Goal: Task Accomplishment & Management: Complete application form

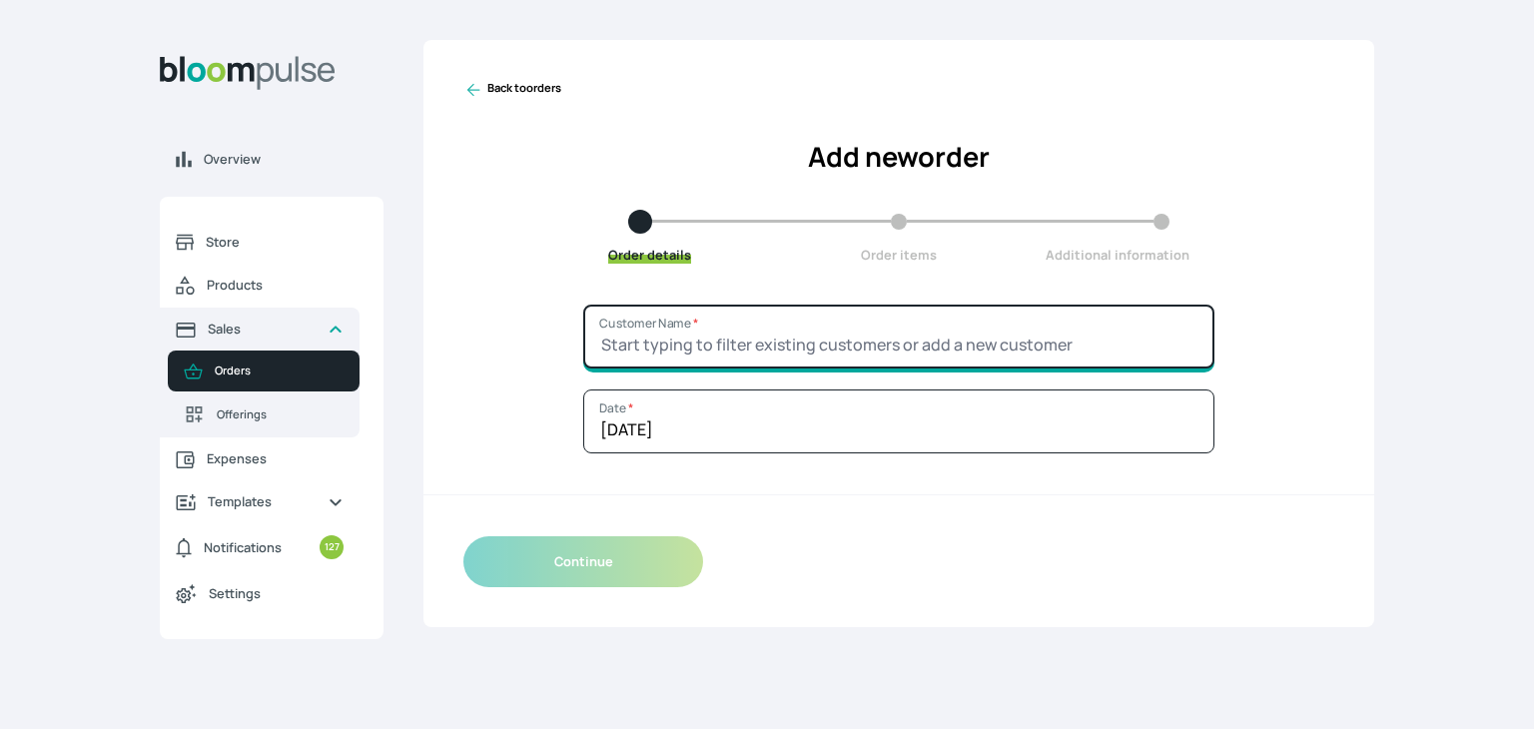
click at [699, 329] on input "Customer Name *" at bounding box center [898, 337] width 631 height 64
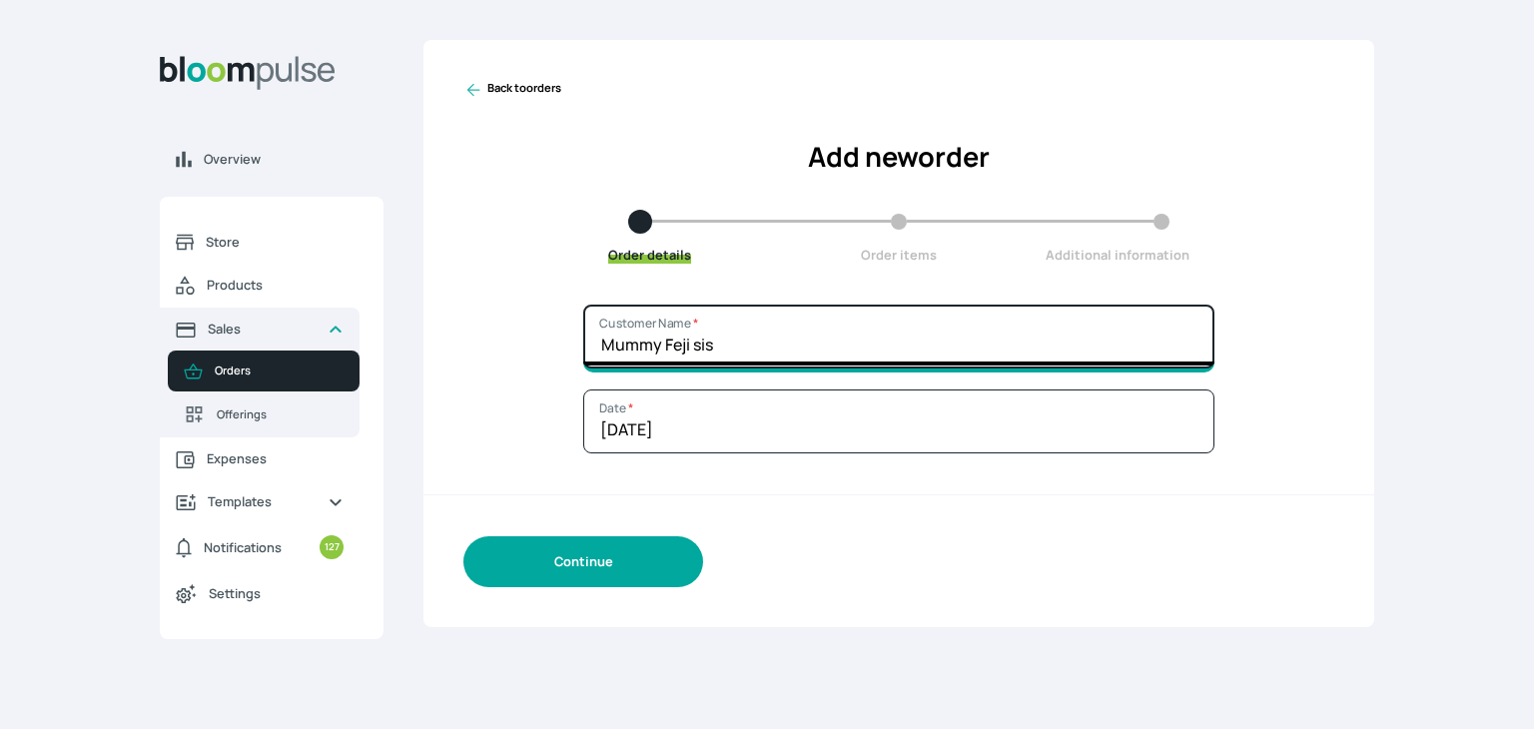
type input "Mummy Feji sis"
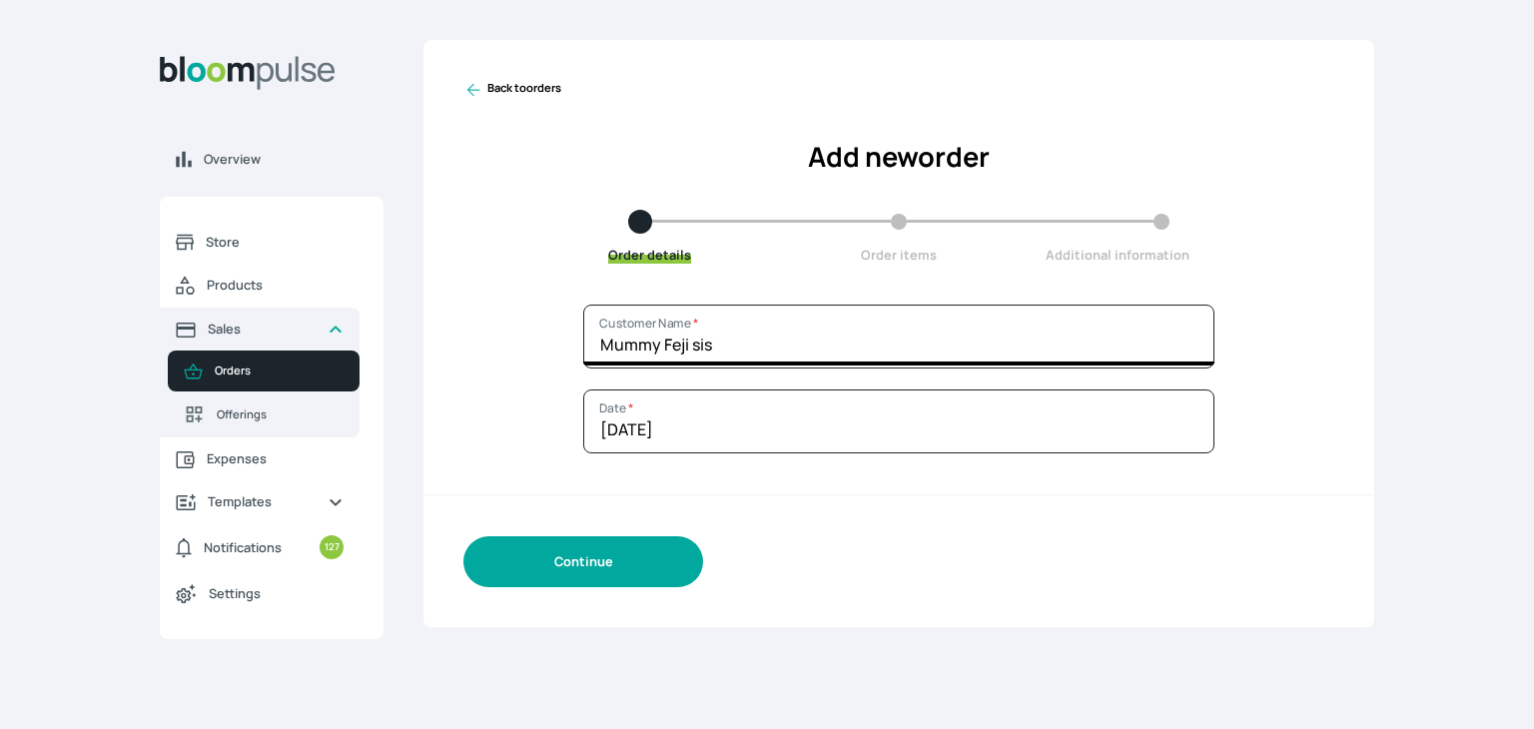
click at [642, 552] on button "Continue" at bounding box center [583, 561] width 240 height 51
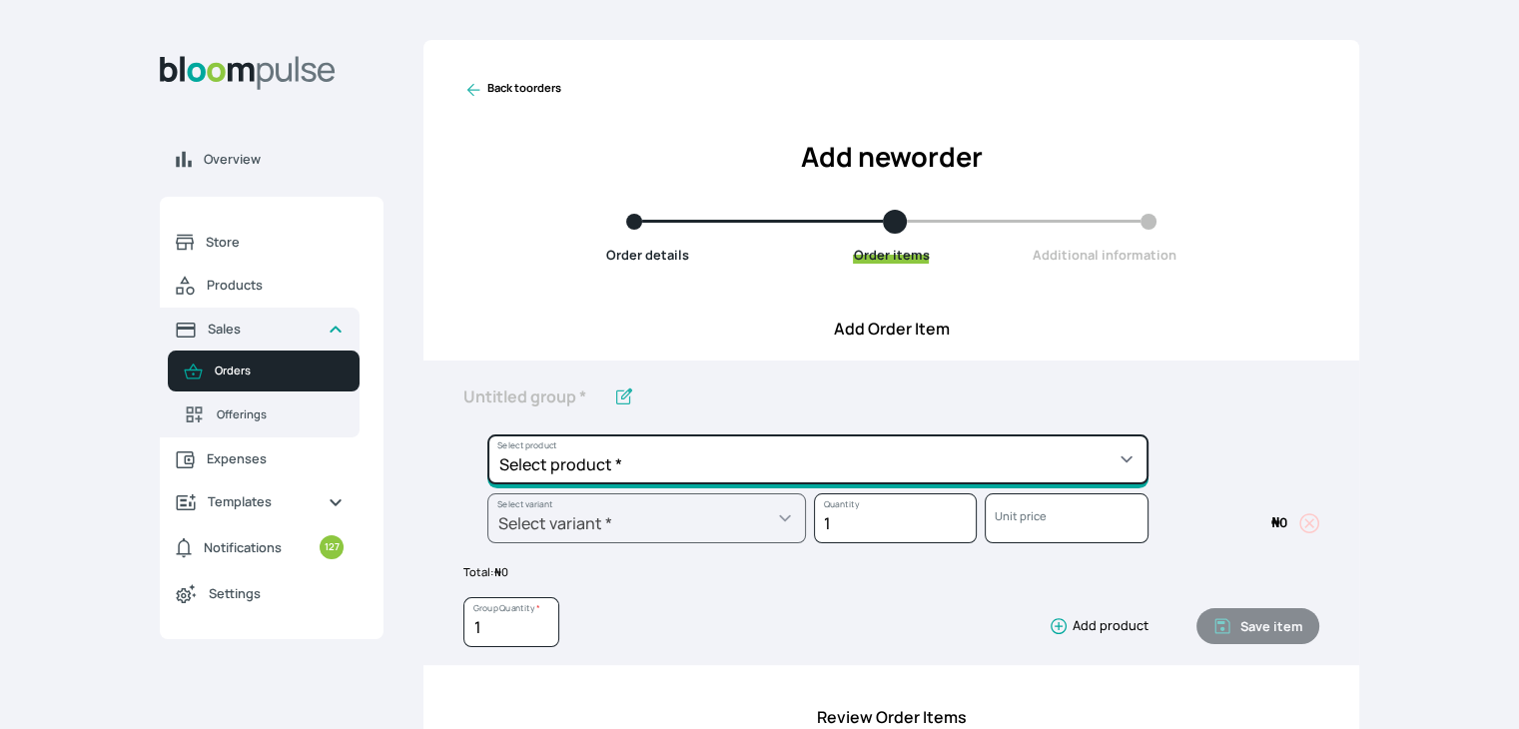
click at [780, 453] on select "Select product * Cake Decoration for 8inches High Chocolate oil based Round Cak…" at bounding box center [817, 459] width 661 height 50
select select "49426e7e-6d78-4aff-80b2-0dfc408de078"
click at [487, 434] on select "Select product * Cake Decoration for 8inches High Chocolate oil based Round Cak…" at bounding box center [817, 459] width 661 height 50
type input "Vanilla oil based Round Cake"
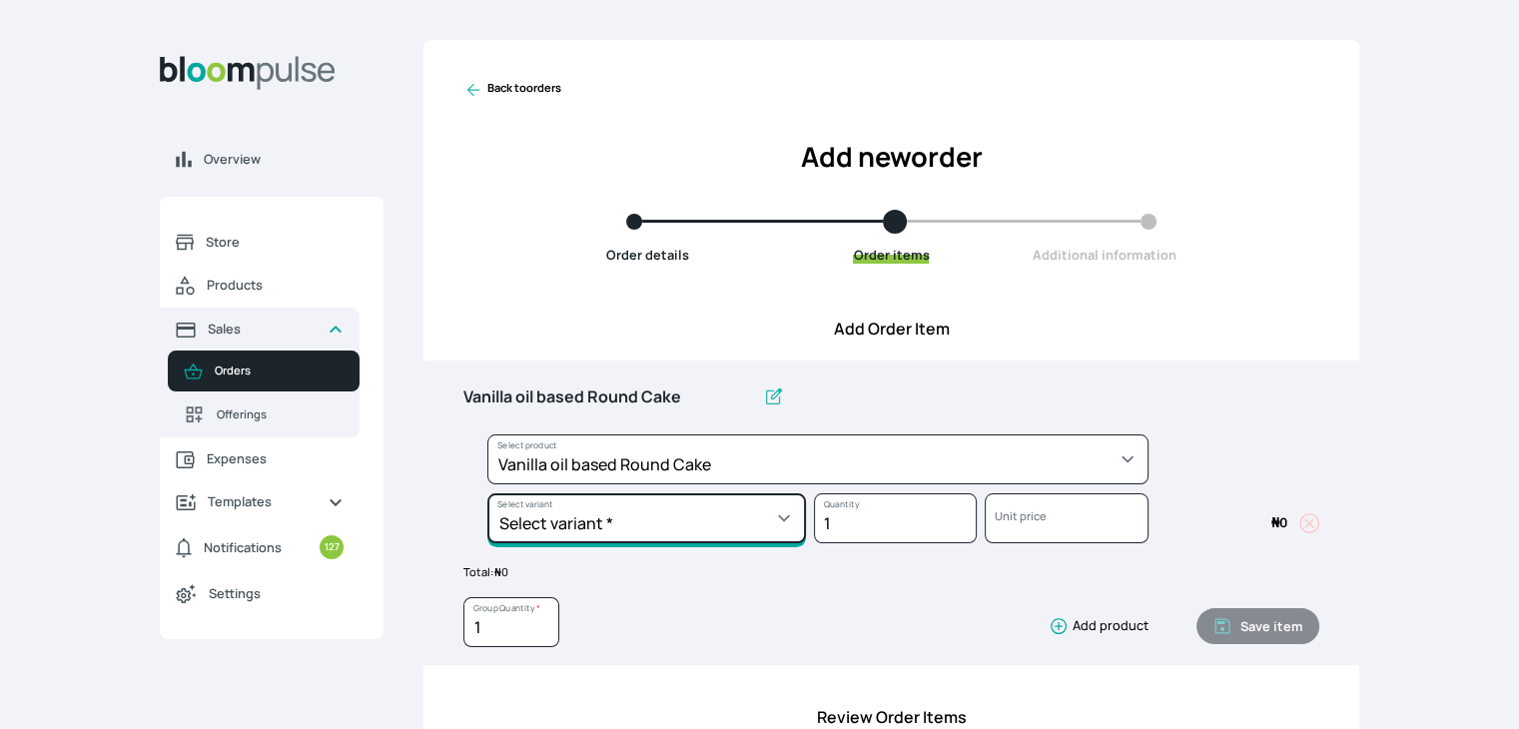
click at [627, 523] on select "Select variant * 10inches 11inches 12inches 6inches 7inches 8inches 9inches" at bounding box center [646, 518] width 319 height 50
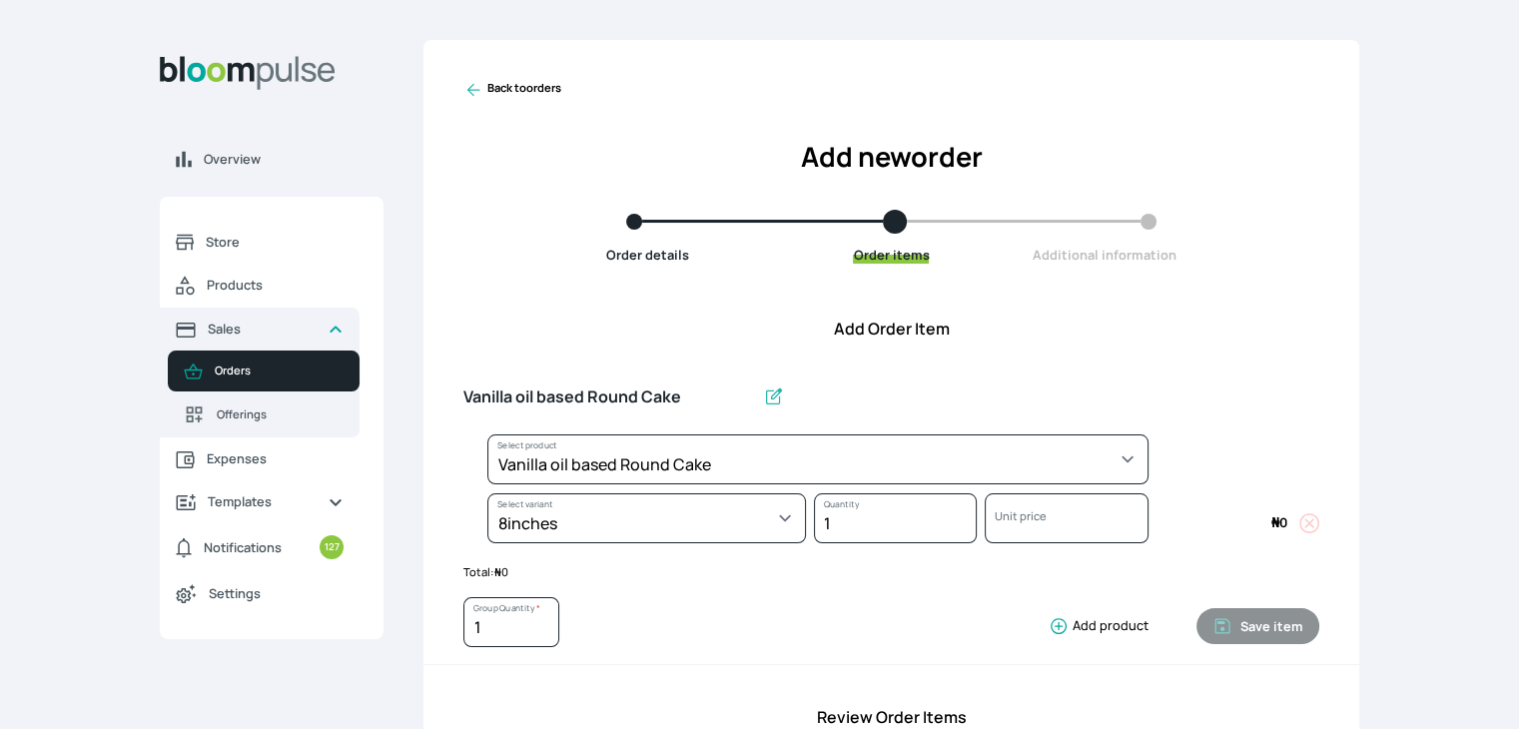
select select "49426e7e-6d78-4aff-80b2-0dfc408de078"
select select "521b5e78-dac1-445e-a6e7-266adeee2241"
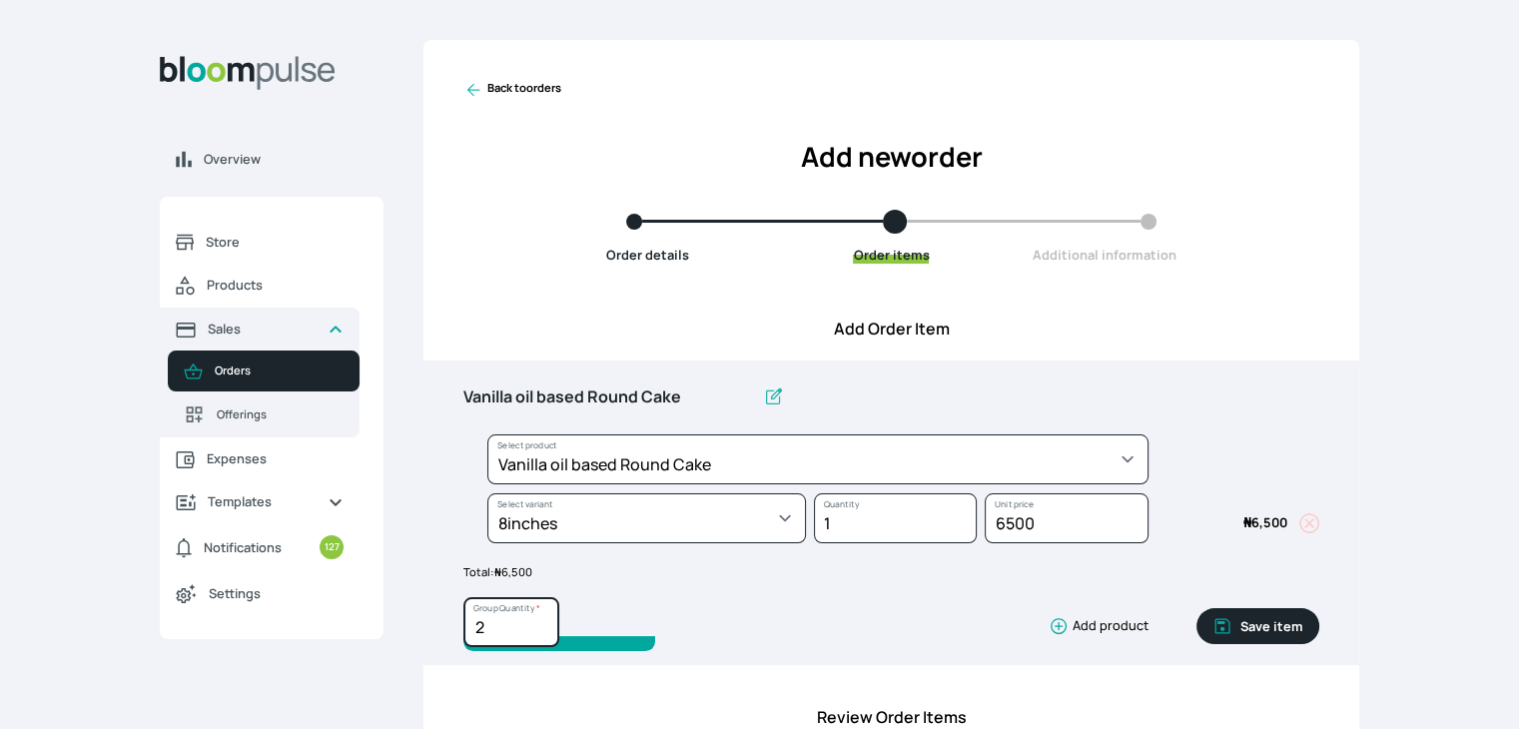
click at [543, 617] on input "2" at bounding box center [511, 622] width 96 height 50
click at [543, 617] on input "3" at bounding box center [511, 622] width 96 height 50
click at [543, 617] on input "4" at bounding box center [511, 622] width 96 height 50
click at [543, 617] on input "5" at bounding box center [511, 622] width 96 height 50
type input "6"
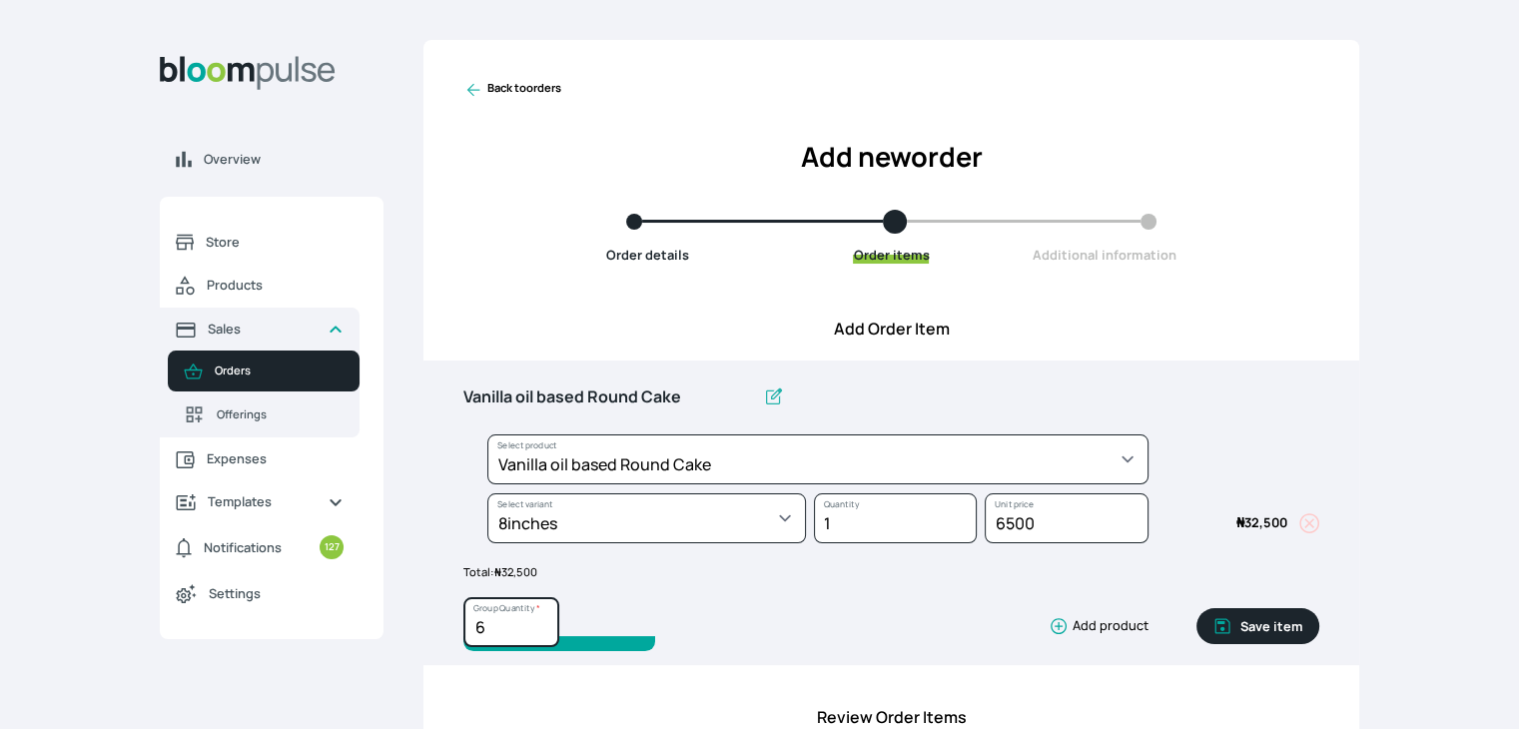
click at [543, 617] on input "6" at bounding box center [511, 622] width 96 height 50
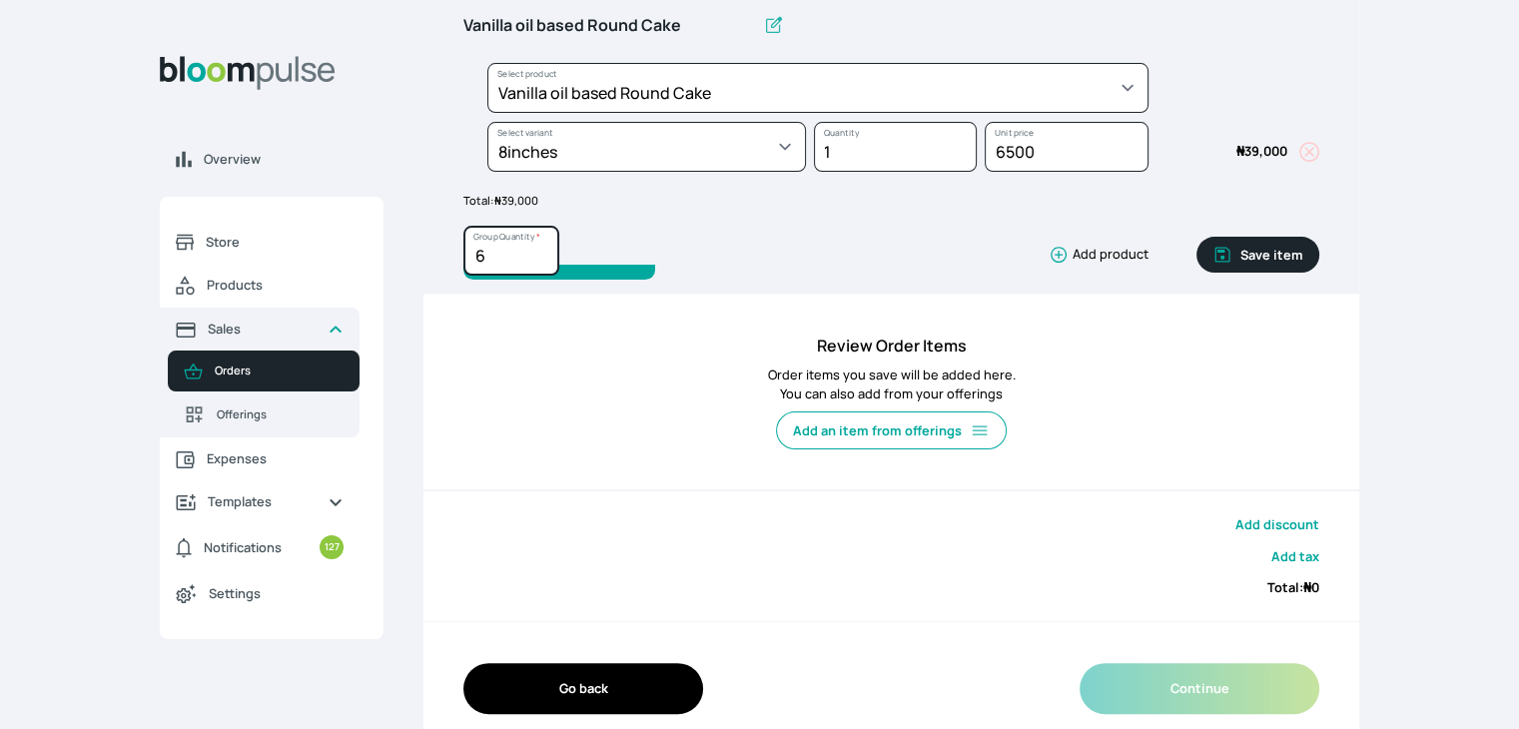
scroll to position [395, 0]
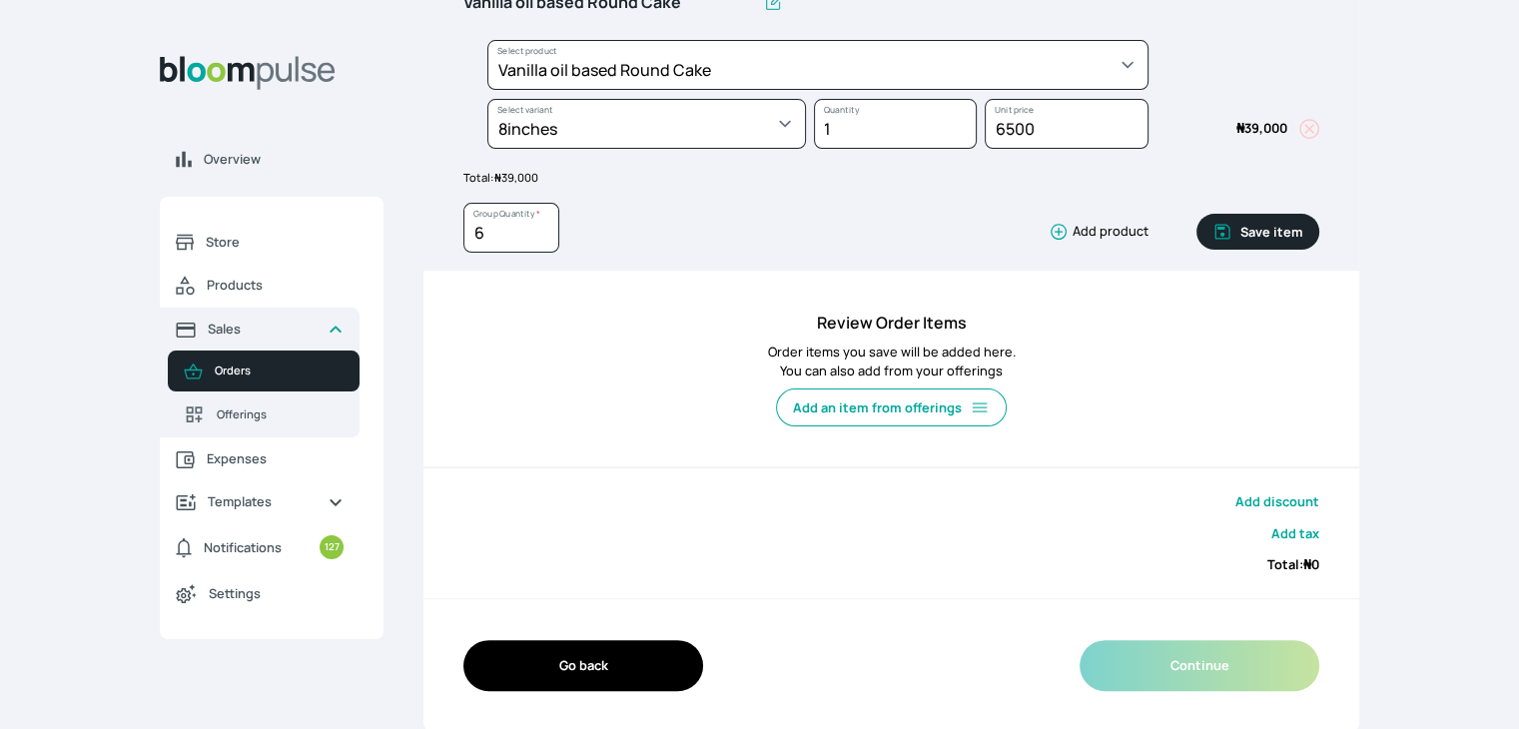
click at [1255, 225] on button "Save item" at bounding box center [1258, 232] width 123 height 36
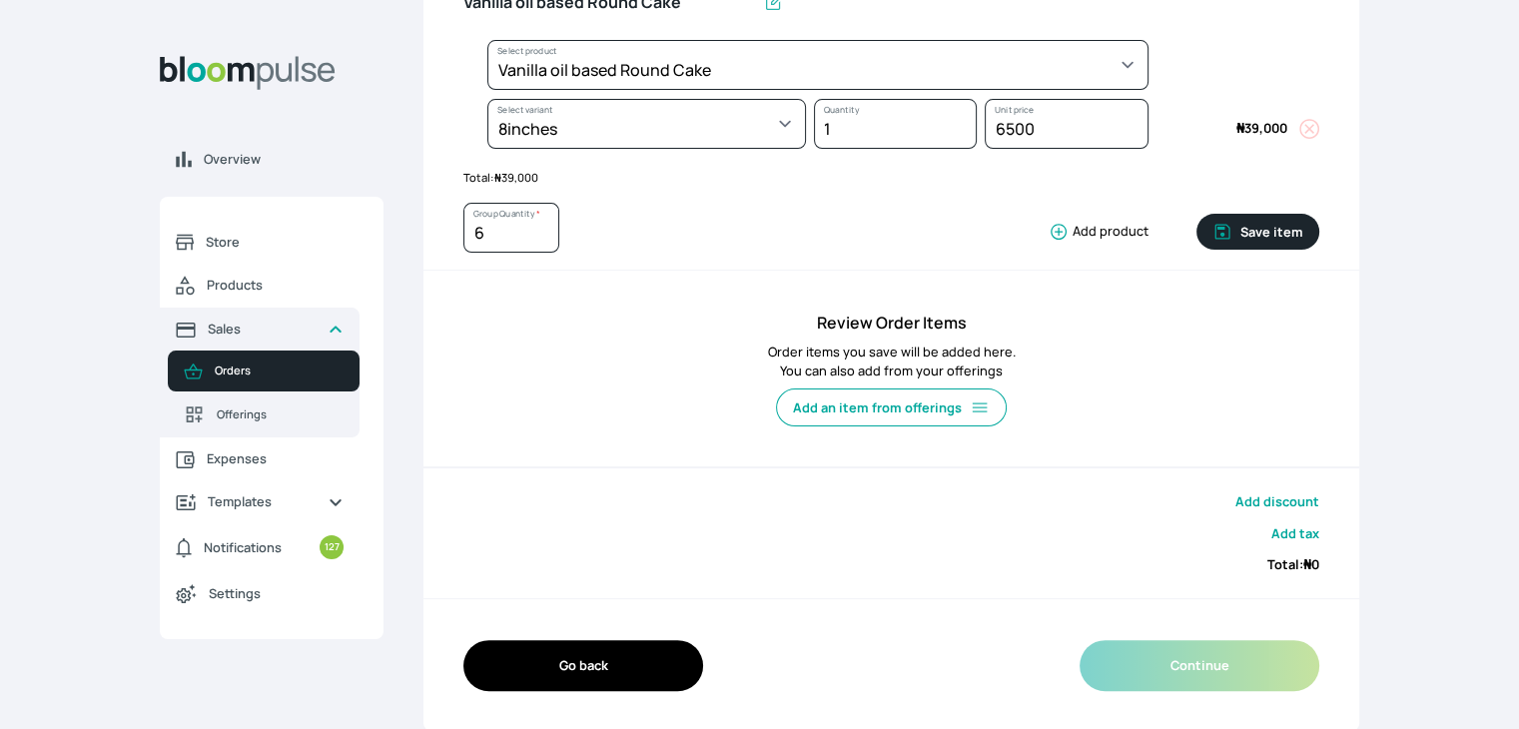
type input "1"
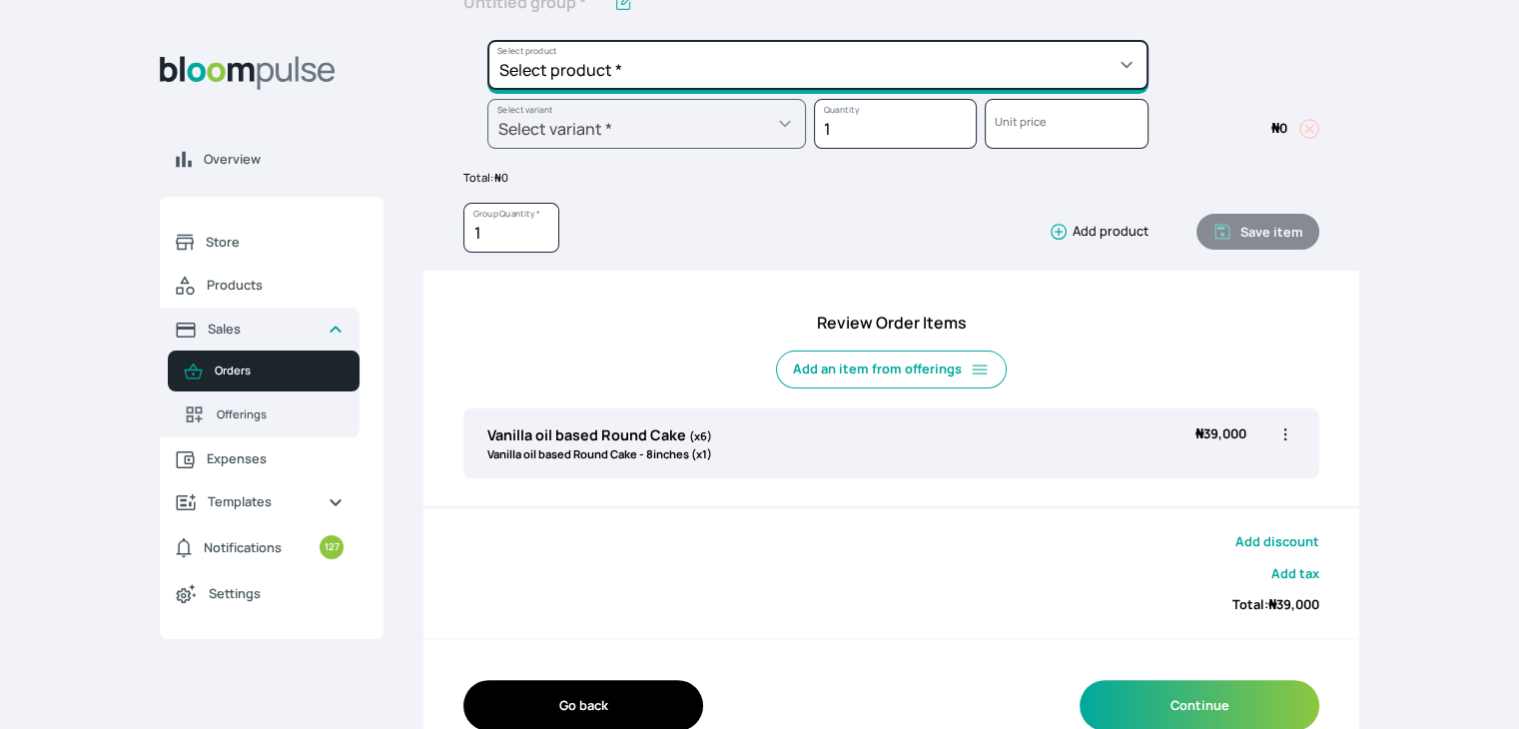
click at [766, 66] on select "Select product * Cake Decoration for 8inches High Chocolate oil based Round Cak…" at bounding box center [817, 65] width 661 height 50
select select "29678cd3-d1fd-425d-821b-daa238671f95"
click at [487, 40] on select "Select product * Cake Decoration for 8inches High Chocolate oil based Round Cak…" at bounding box center [817, 65] width 661 height 50
type input "Swiss Styled Magarine Buttercream"
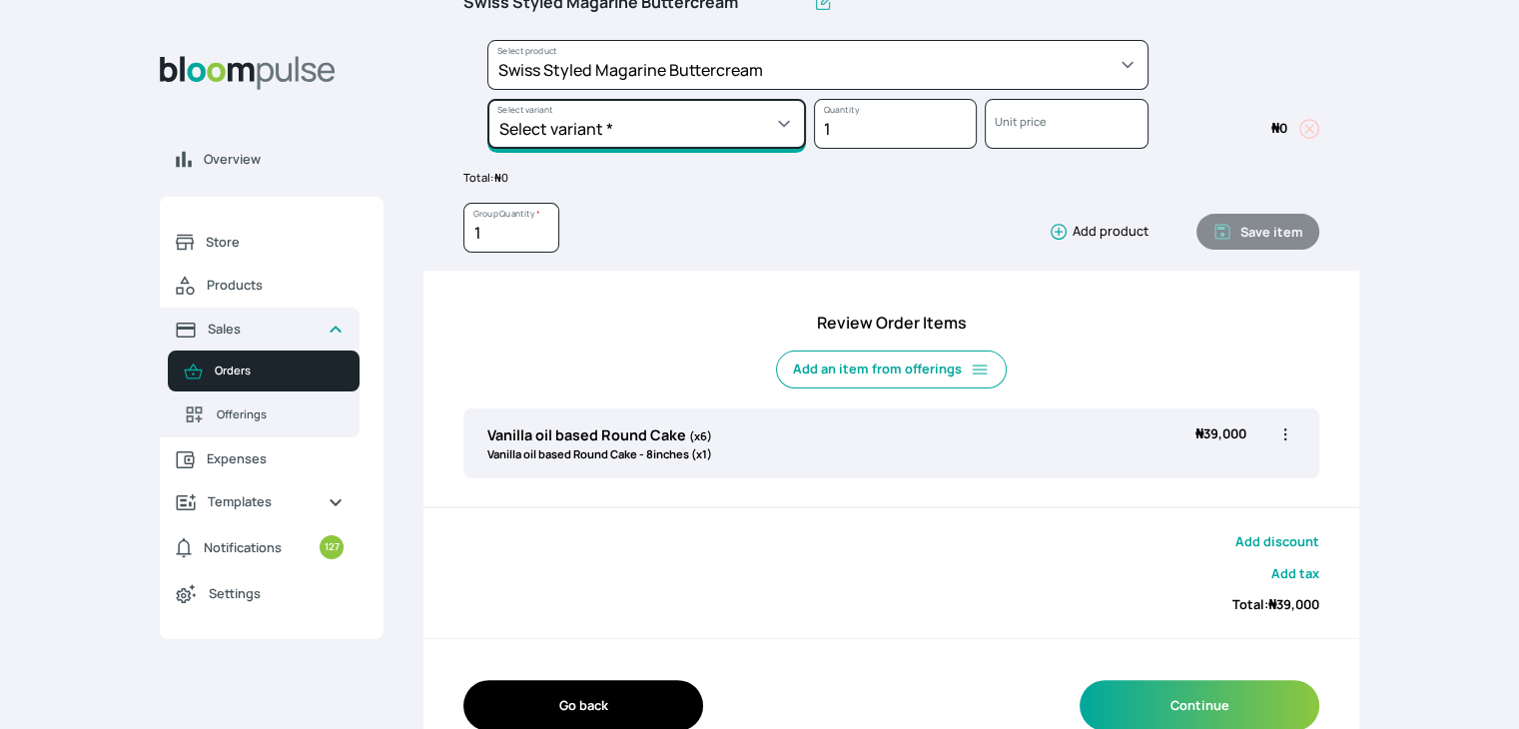
click at [724, 121] on select "Select variant * 1 batch Half batch" at bounding box center [646, 124] width 319 height 50
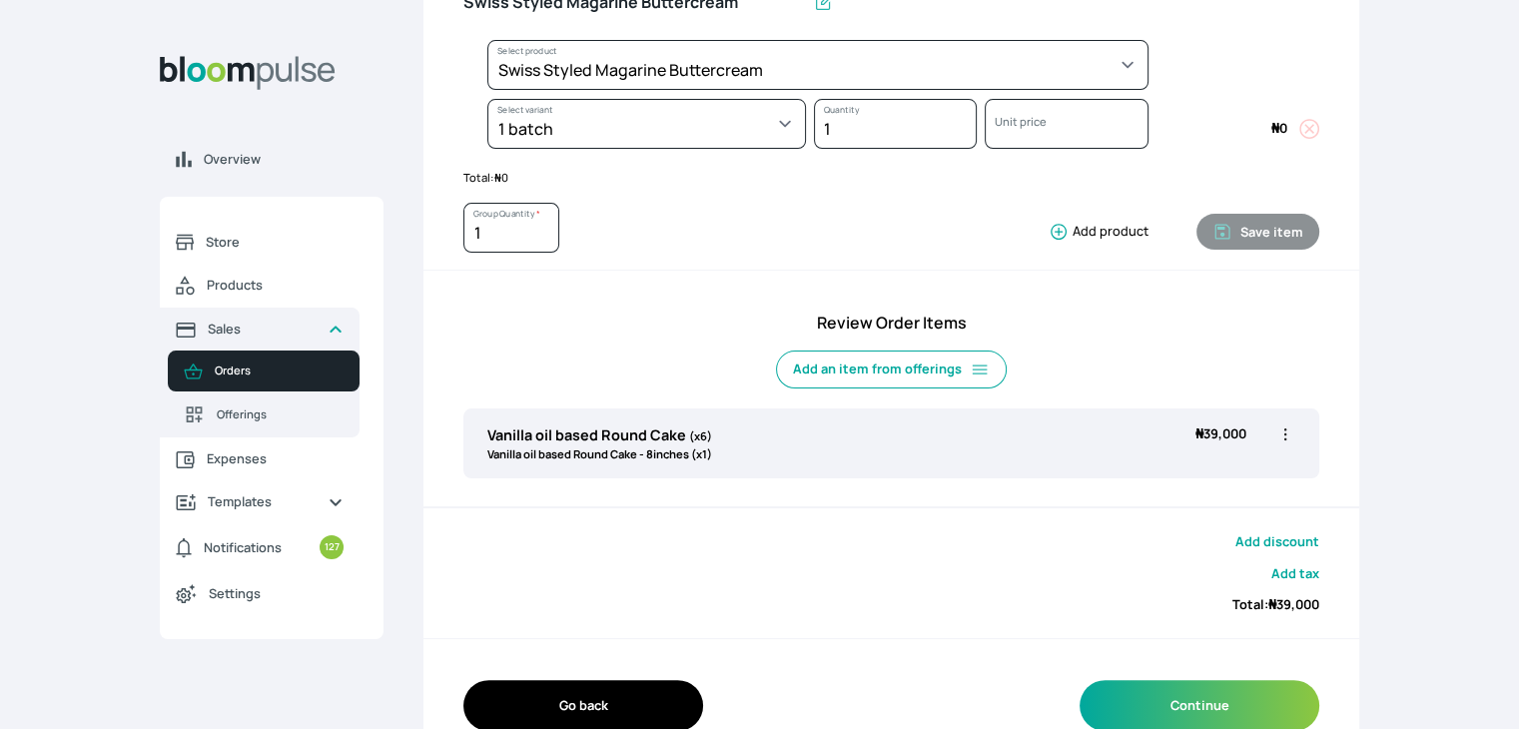
select select "29678cd3-d1fd-425d-821b-daa238671f95"
select select "bb9249c9-634d-4e5a-b198-a382e40d378a"
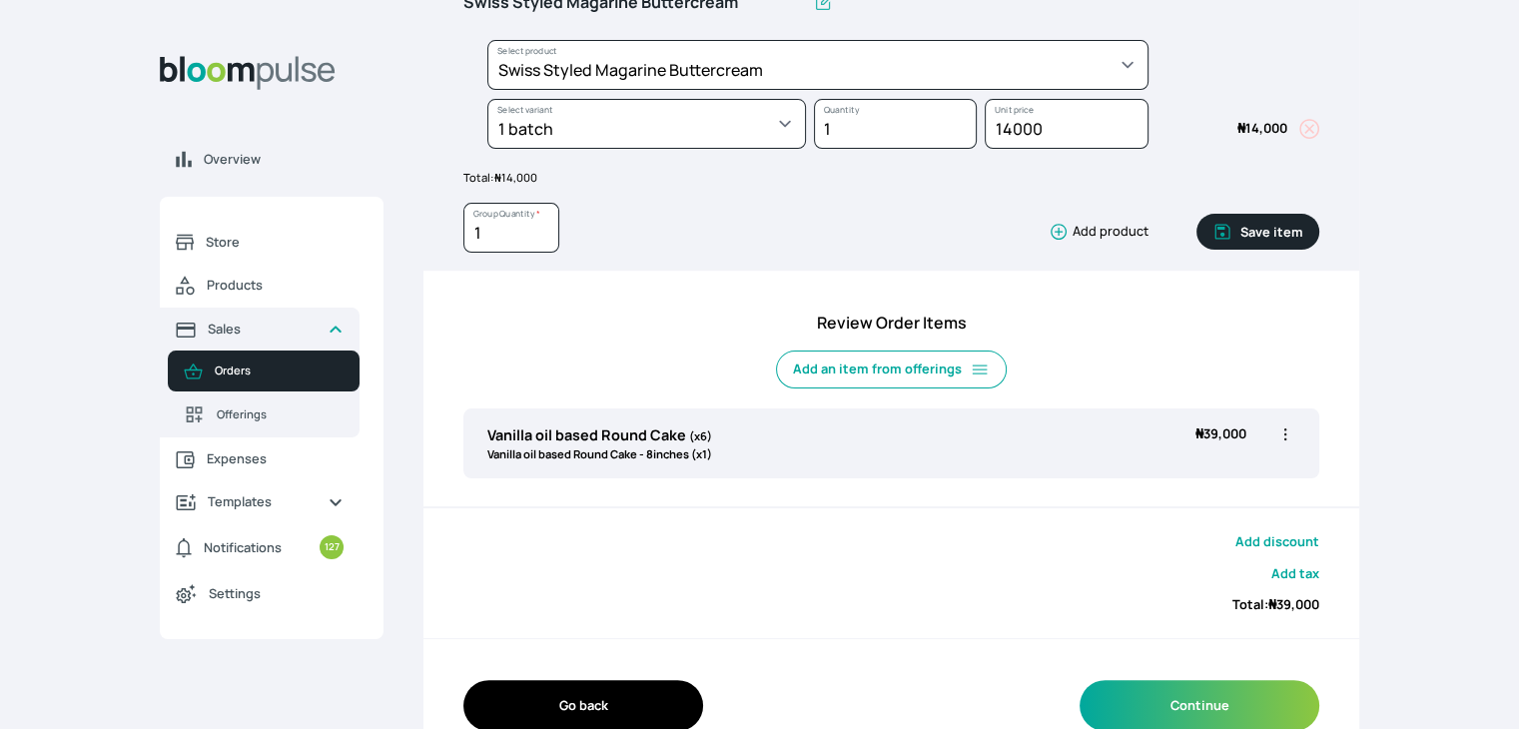
click at [1262, 229] on button "Save item" at bounding box center [1258, 232] width 123 height 36
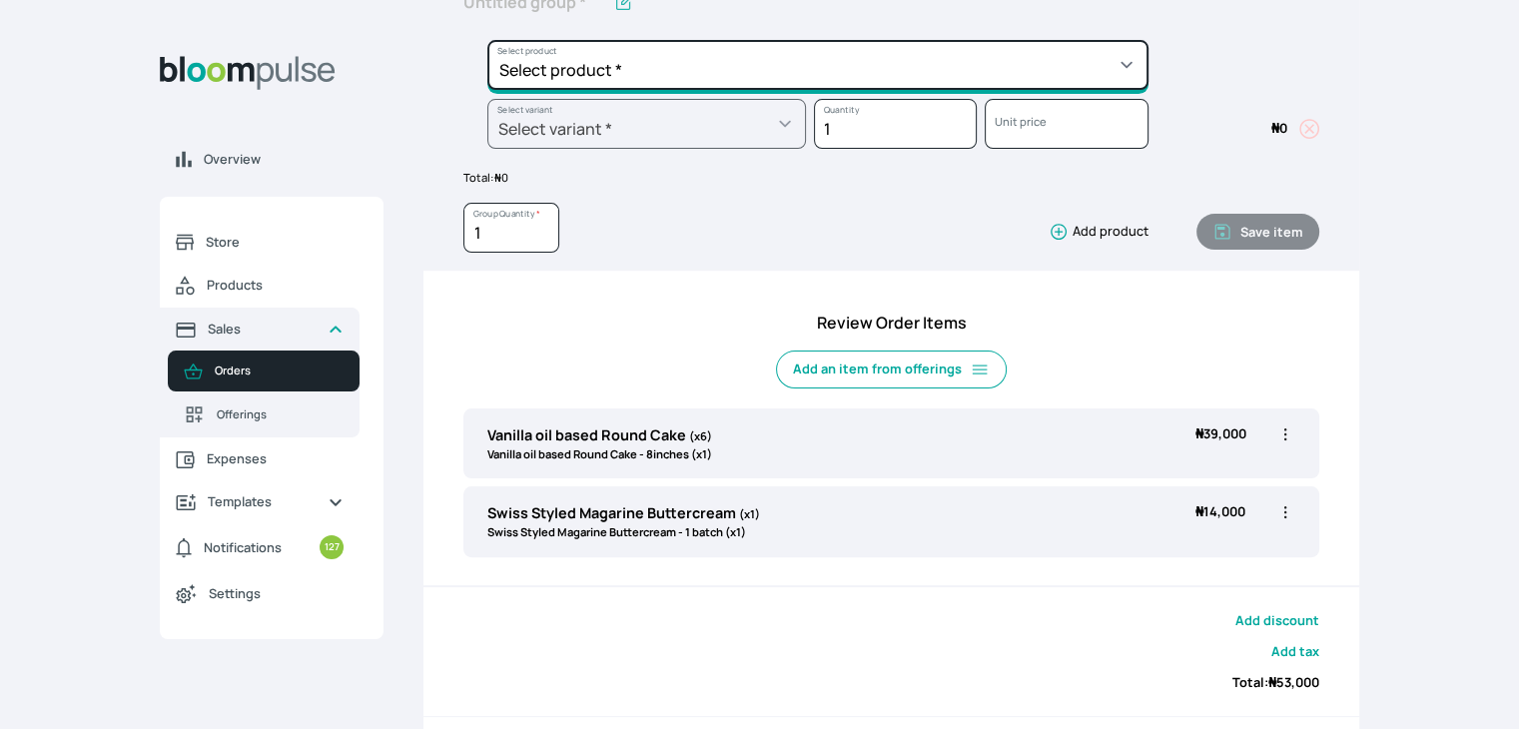
click at [880, 67] on select "Select product * Cake Decoration for 8inches High Chocolate oil based Round Cak…" at bounding box center [817, 65] width 661 height 50
select select "023b730d-bc46-477e-b7f7-d3522e7f455b"
click at [487, 40] on select "Select product * Cake Decoration for 8inches High Chocolate oil based Round Cak…" at bounding box center [817, 65] width 661 height 50
type input "Cake Decoration for 8inches High"
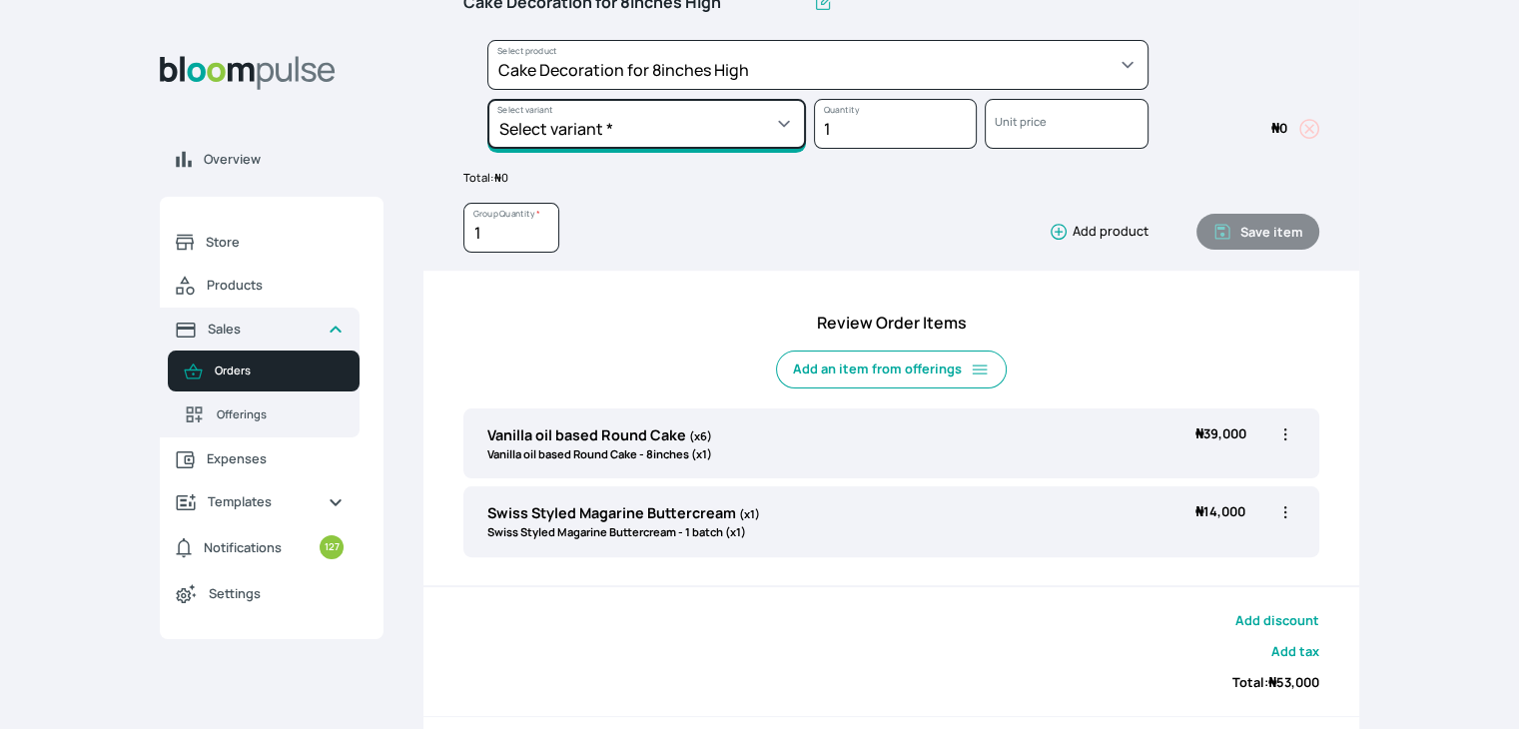
click at [753, 124] on select "Select variant * Basic Complex Regular" at bounding box center [646, 124] width 319 height 50
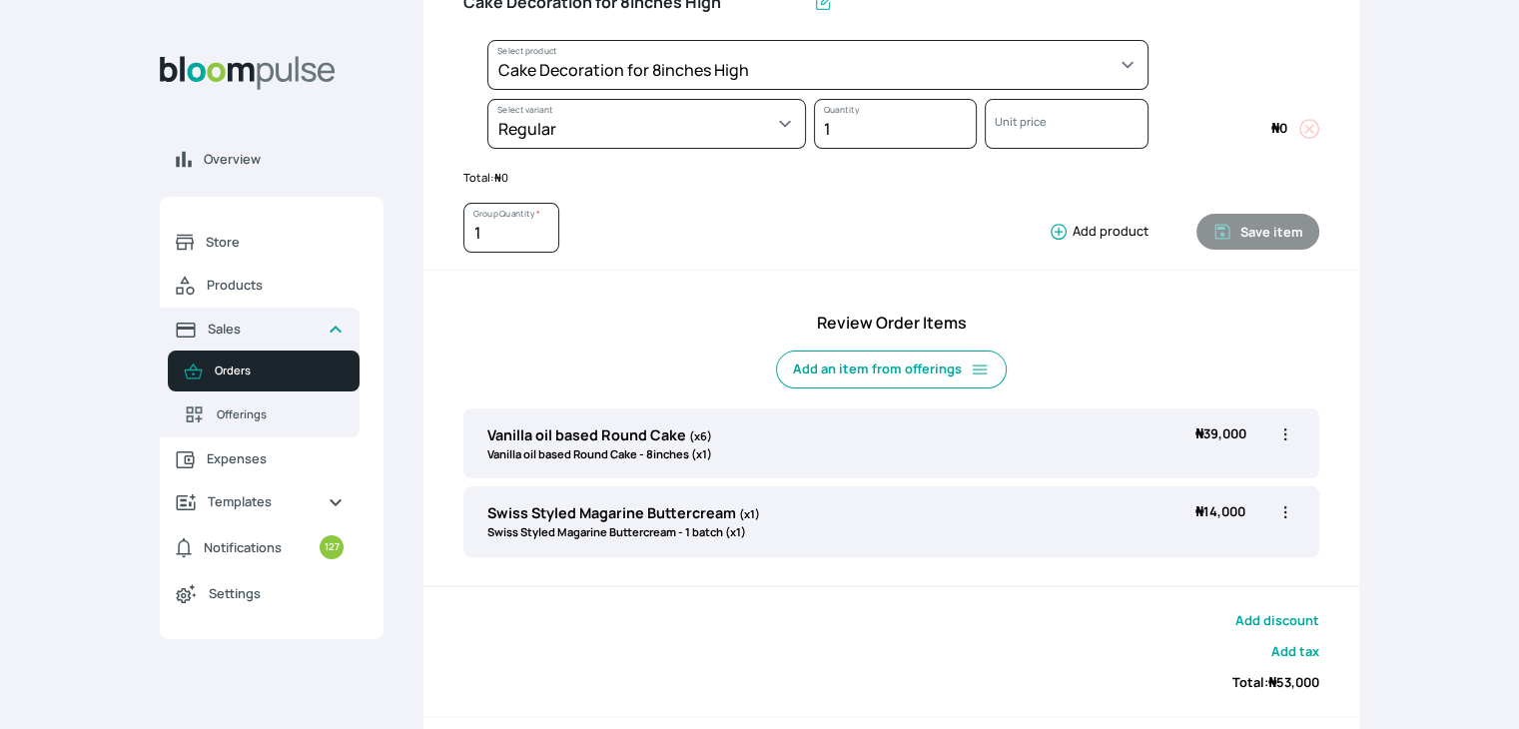
select select "023b730d-bc46-477e-b7f7-d3522e7f455b"
select select "13dbb06e-f851-45db-a0d6-3609ea7c0f11"
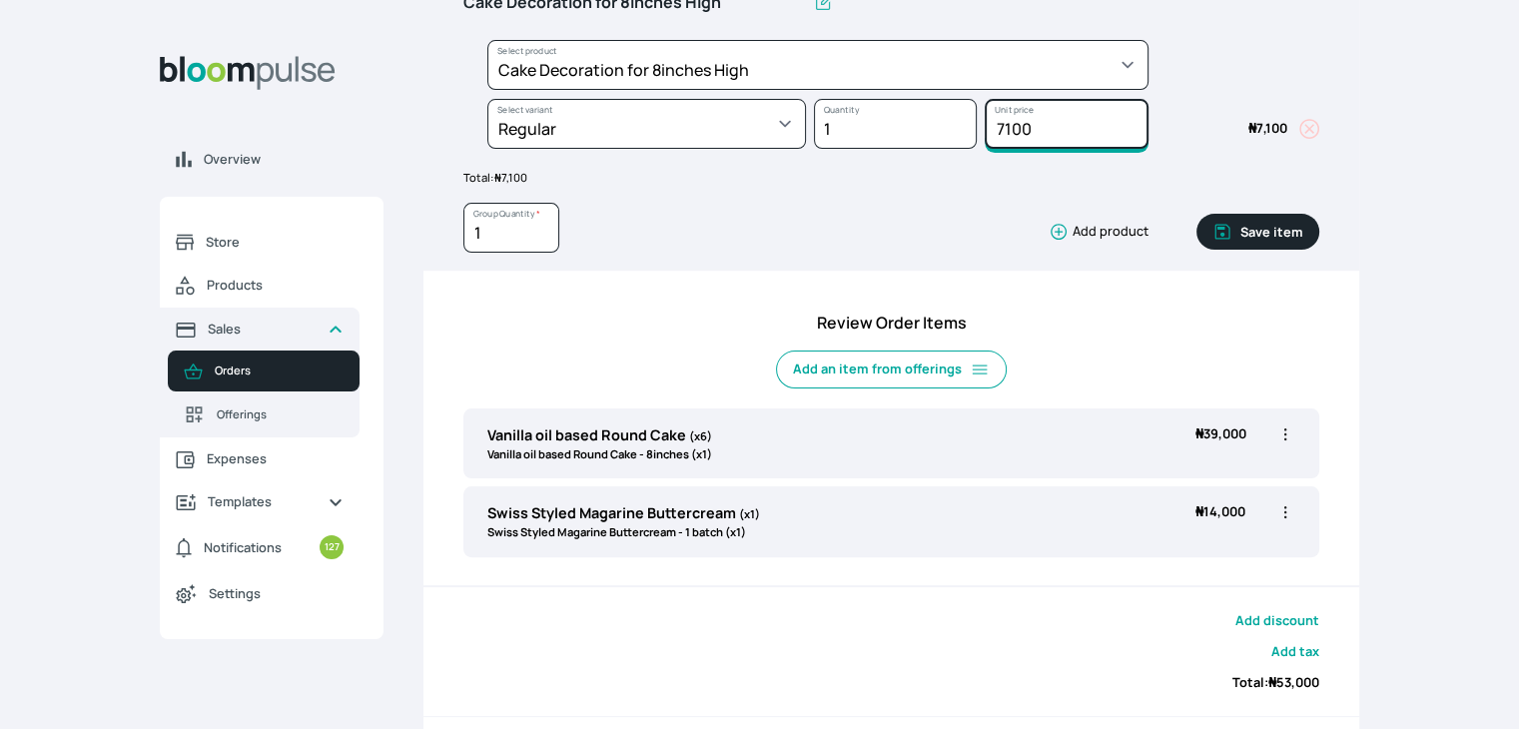
drag, startPoint x: 1052, startPoint y: 127, endPoint x: 926, endPoint y: 126, distance: 125.9
click at [926, 126] on div "Select product * Cake Decoration for 8inches High Chocolate oil based Round Cak…" at bounding box center [891, 99] width 856 height 118
type input "15000"
click at [1262, 225] on button "Save item" at bounding box center [1258, 232] width 123 height 36
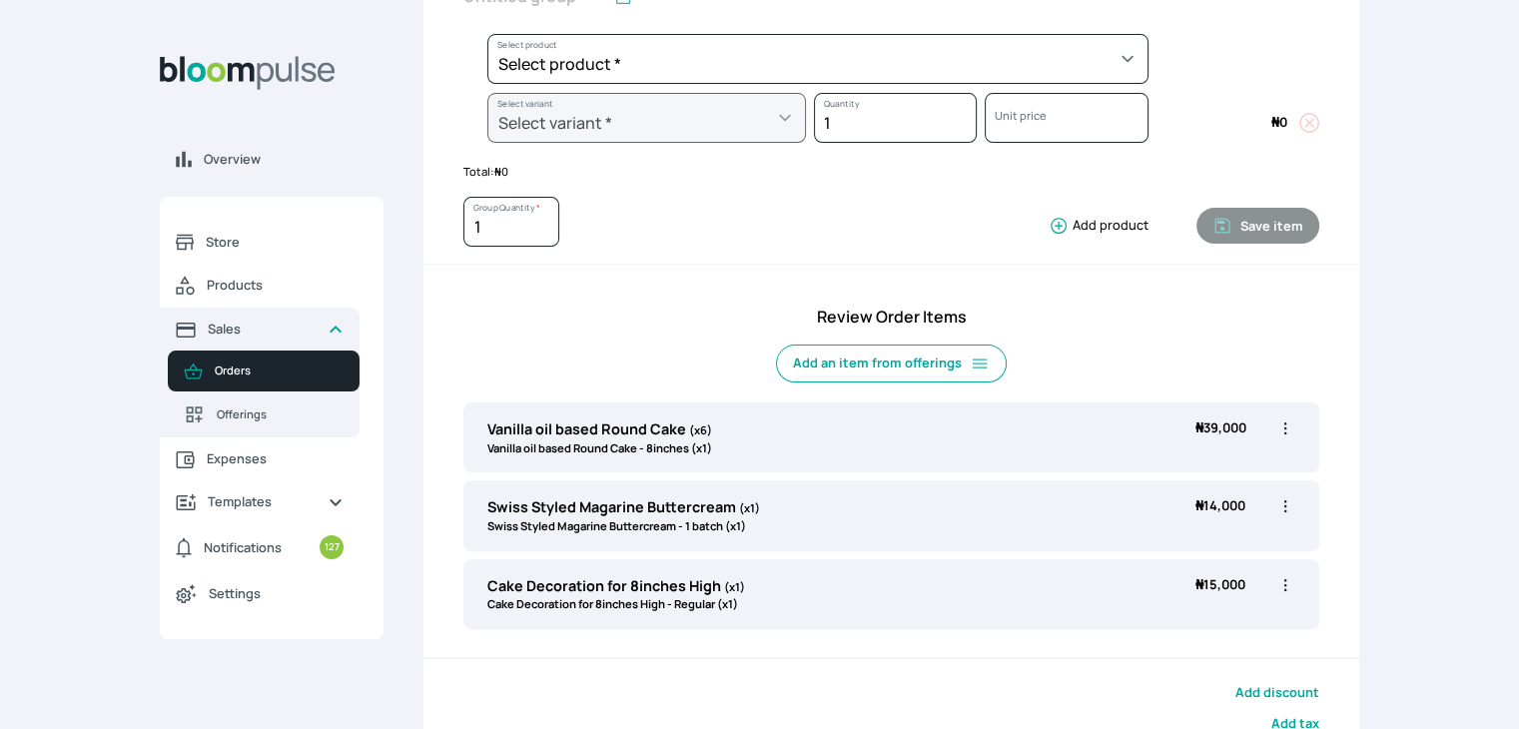
scroll to position [591, 0]
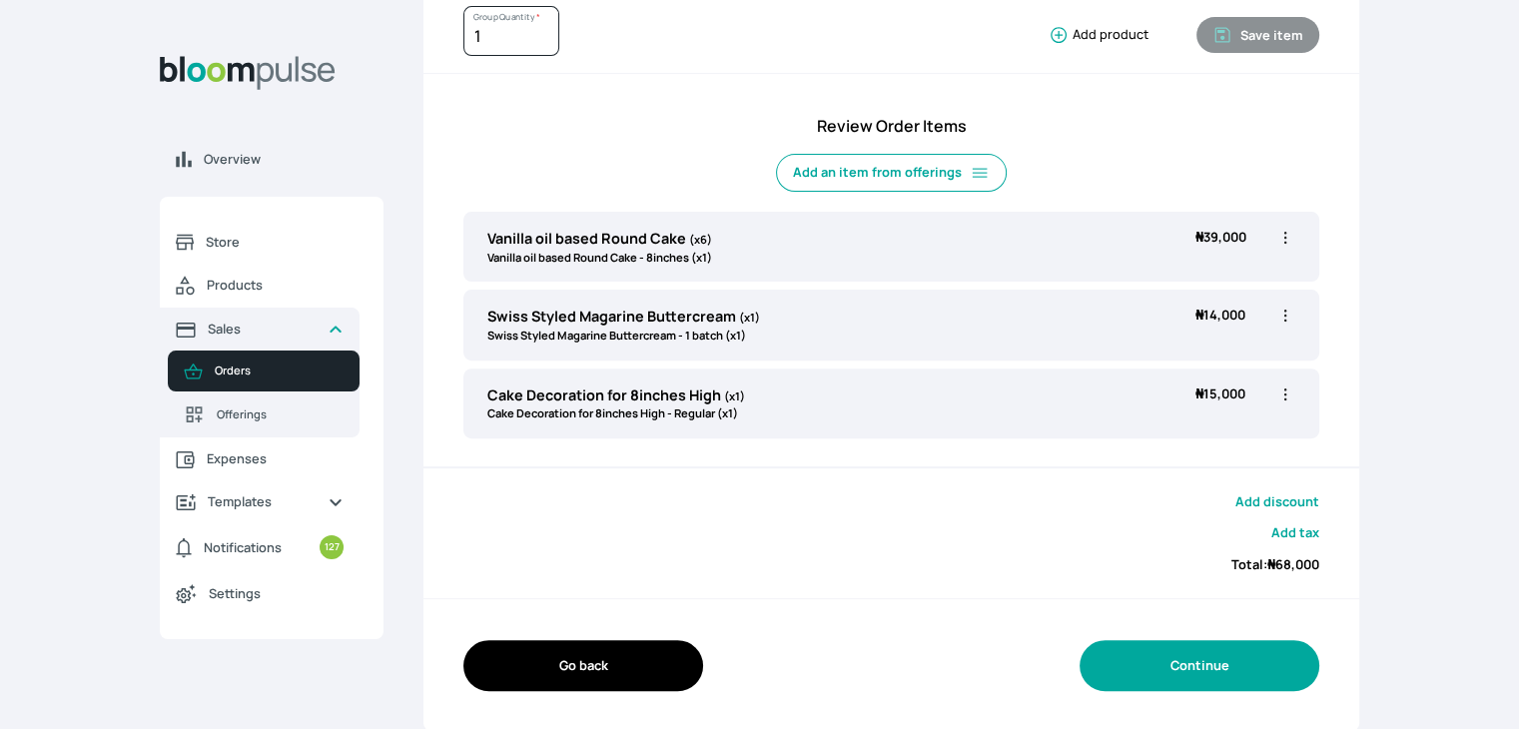
click at [1207, 673] on button "Continue" at bounding box center [1200, 665] width 240 height 51
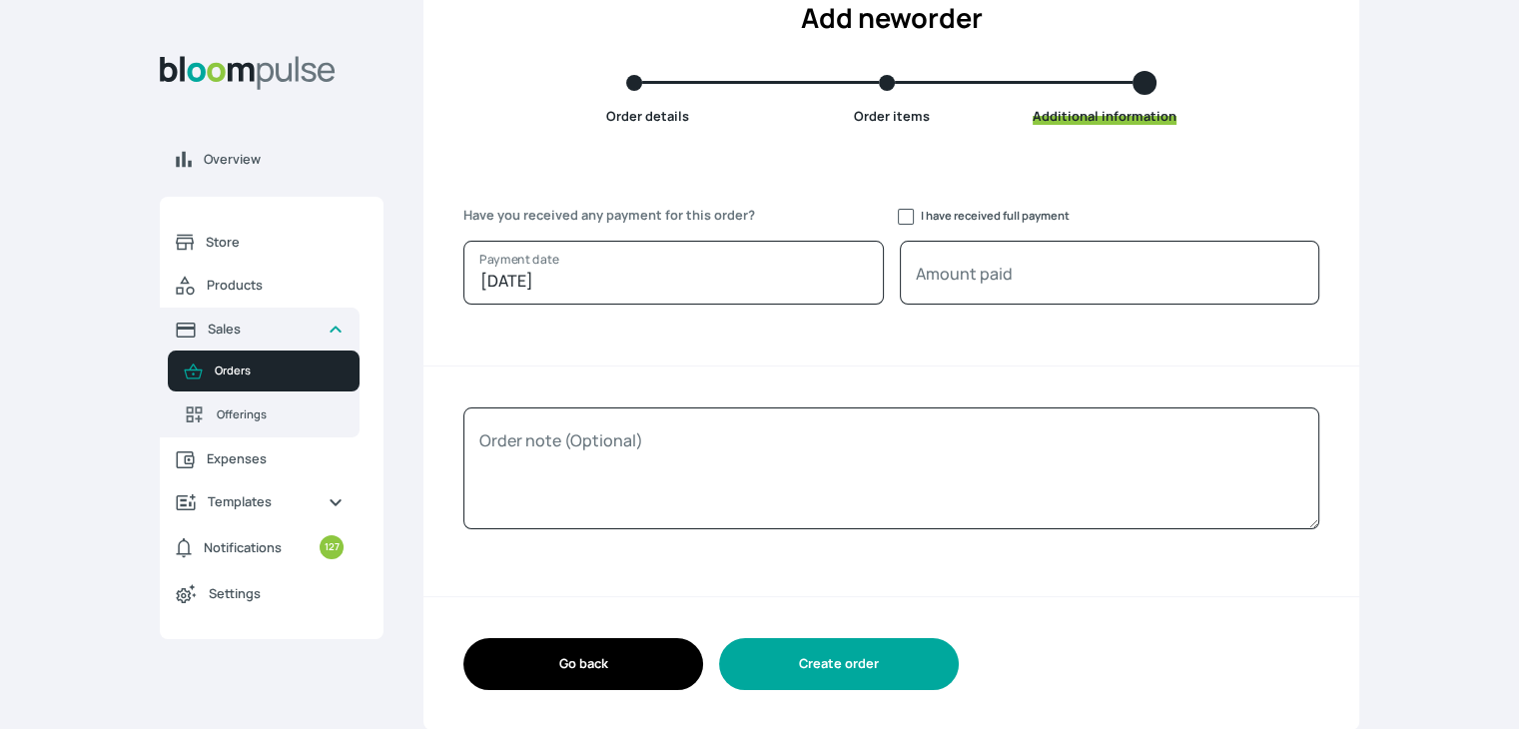
click at [851, 650] on button "Create order" at bounding box center [839, 663] width 240 height 51
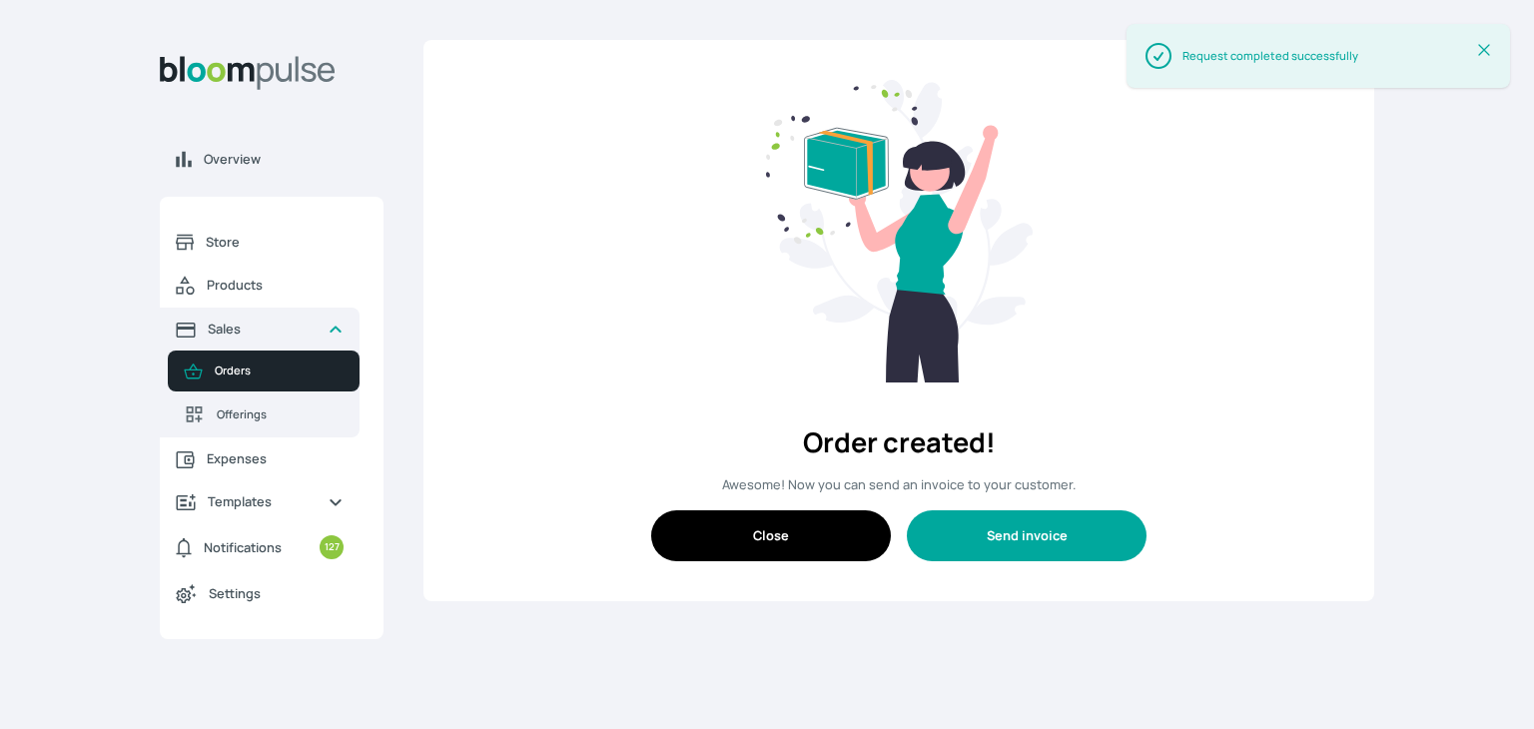
click at [1011, 536] on button "Send invoice" at bounding box center [1027, 535] width 240 height 51
